Goal: Navigation & Orientation: Understand site structure

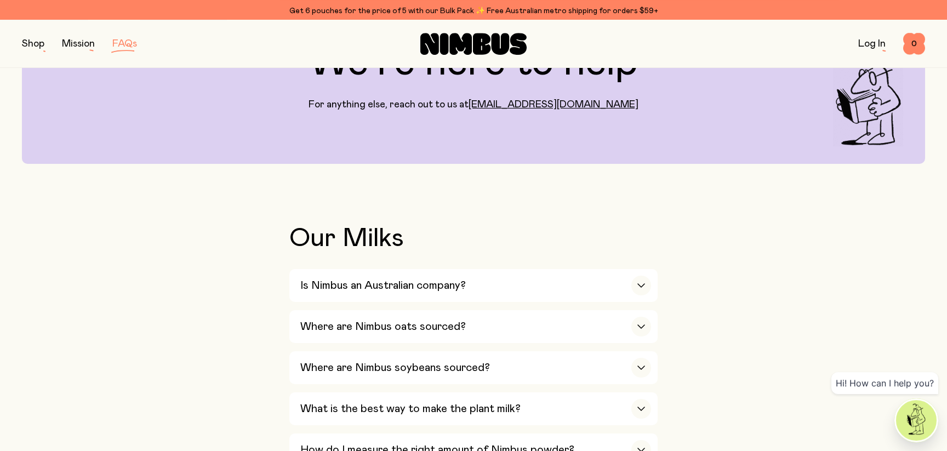
scroll to position [133, 0]
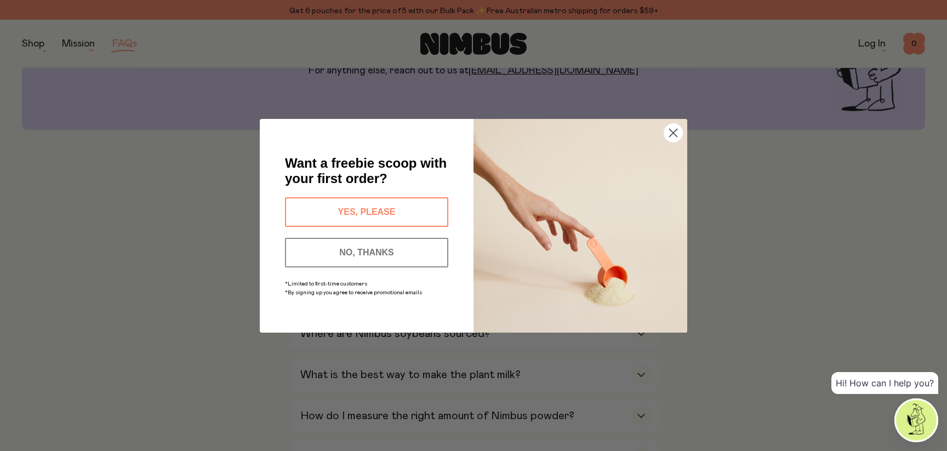
click at [676, 131] on circle "Close dialog" at bounding box center [673, 132] width 18 height 18
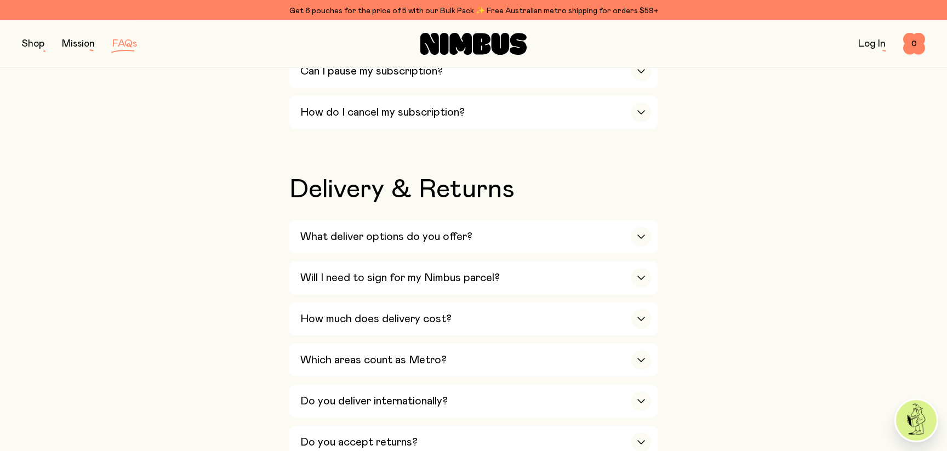
scroll to position [1598, 0]
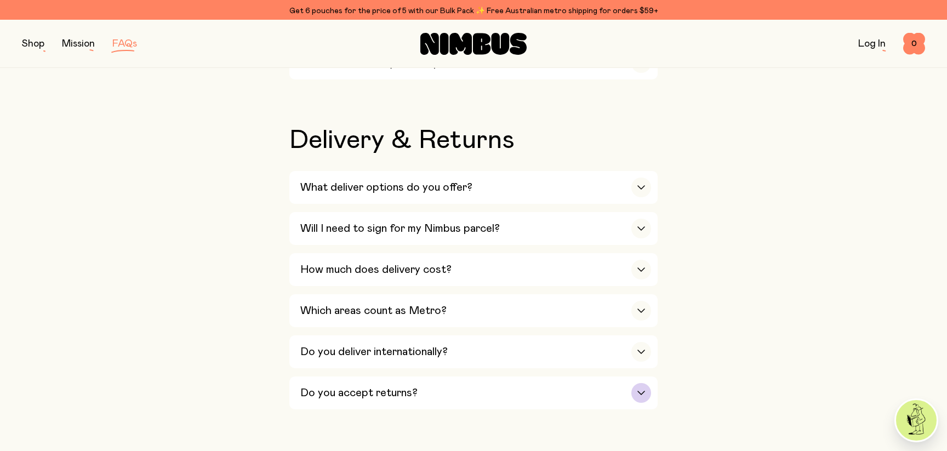
click at [637, 391] on icon "button" at bounding box center [641, 393] width 9 height 4
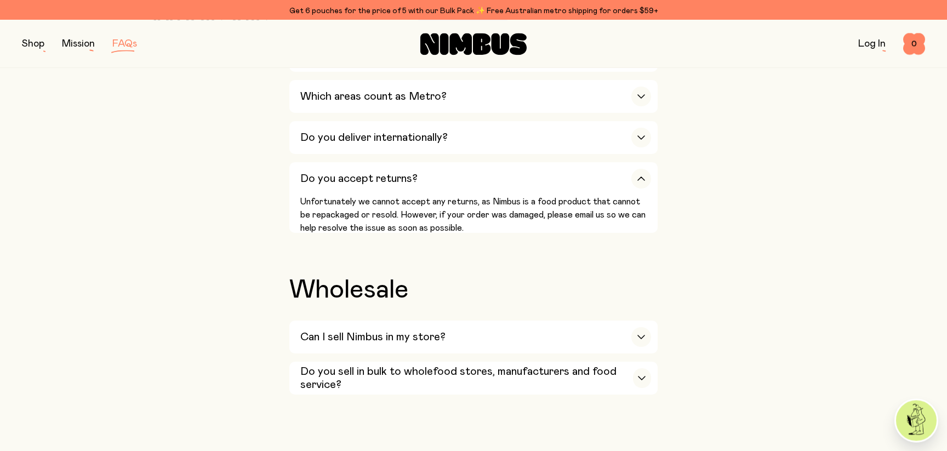
scroll to position [1835, 0]
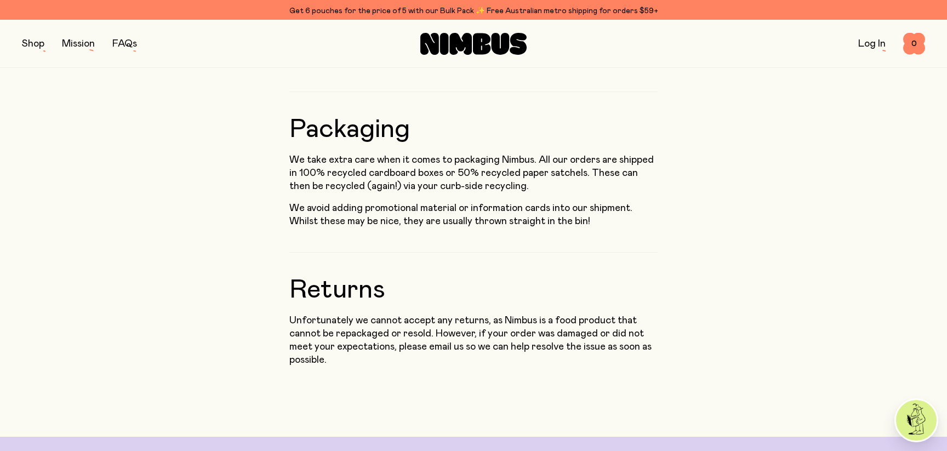
scroll to position [1080, 0]
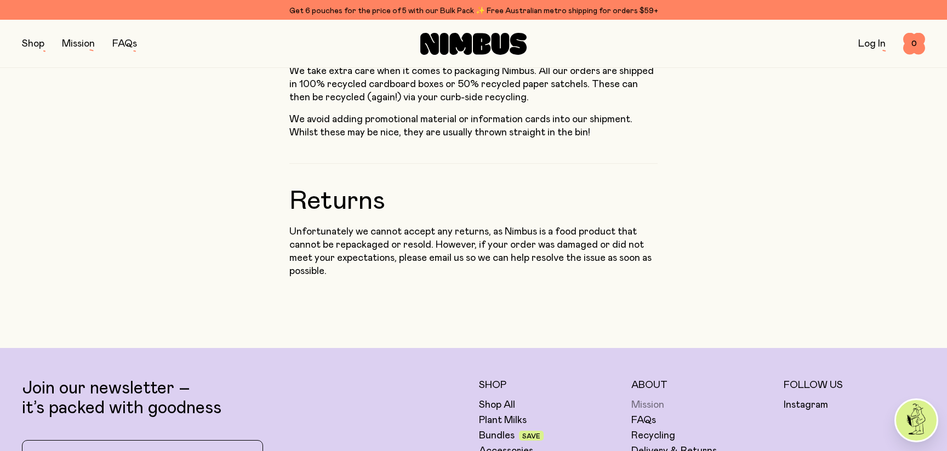
click at [658, 398] on link "Mission" at bounding box center [647, 404] width 33 height 13
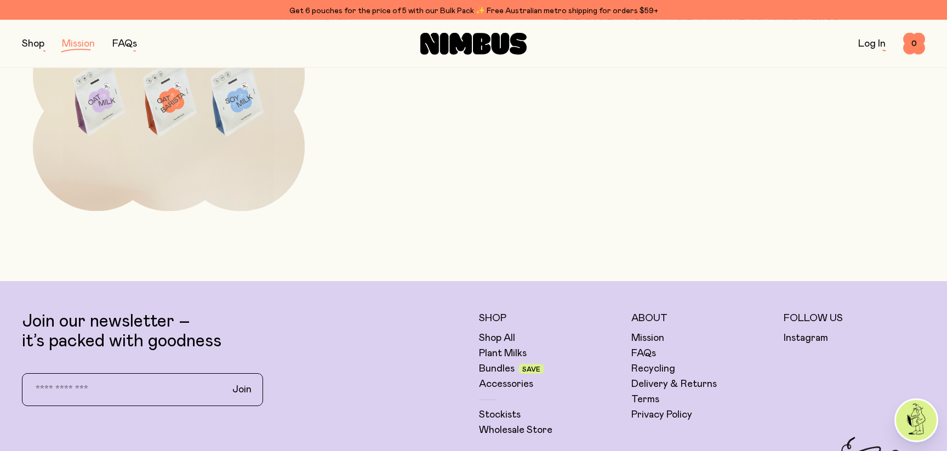
scroll to position [2224, 0]
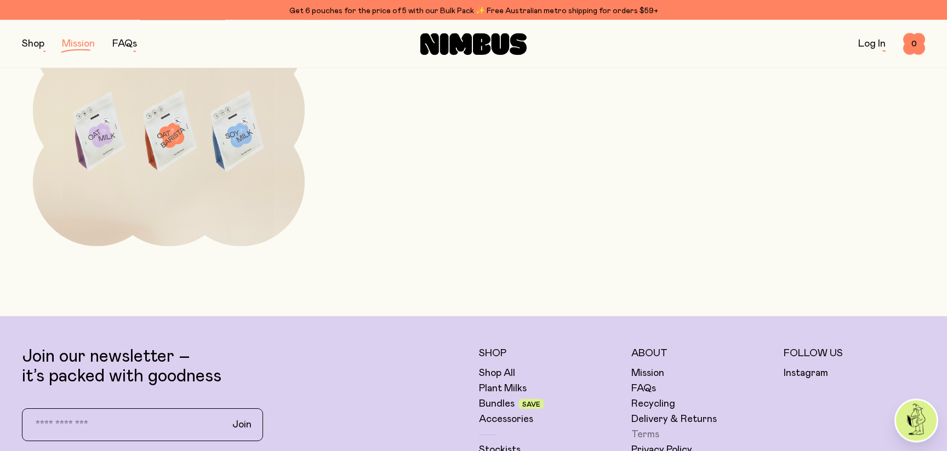
drag, startPoint x: 641, startPoint y: 321, endPoint x: 652, endPoint y: 319, distance: 11.7
click at [641, 428] on link "Terms" at bounding box center [645, 434] width 28 height 13
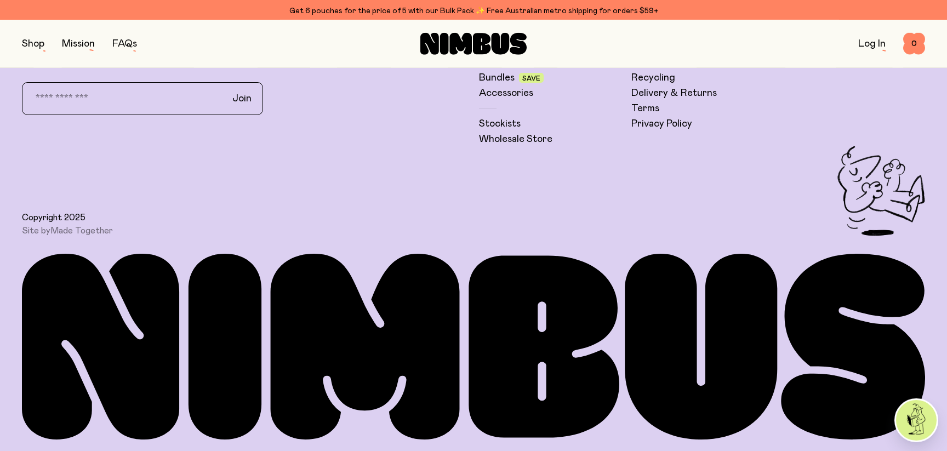
scroll to position [9503, 0]
click at [886, 45] on link "Log In" at bounding box center [871, 44] width 27 height 10
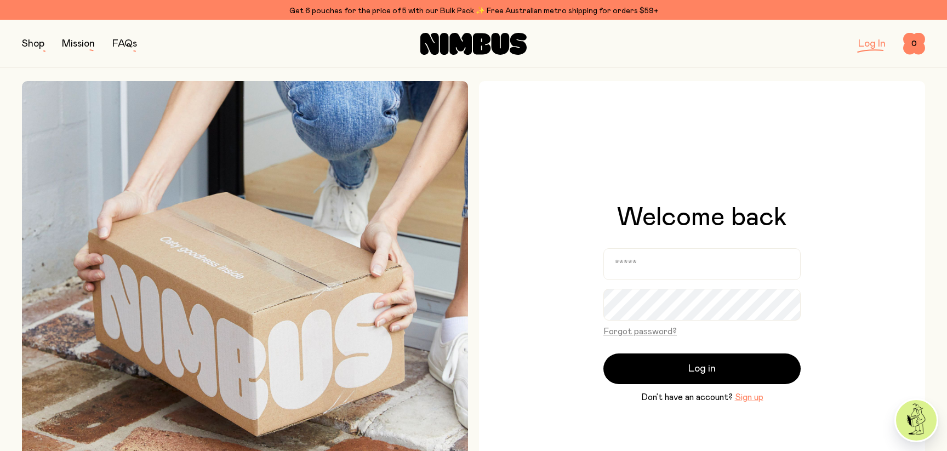
click at [22, 47] on button "button" at bounding box center [33, 43] width 22 height 15
